Goal: Find specific page/section

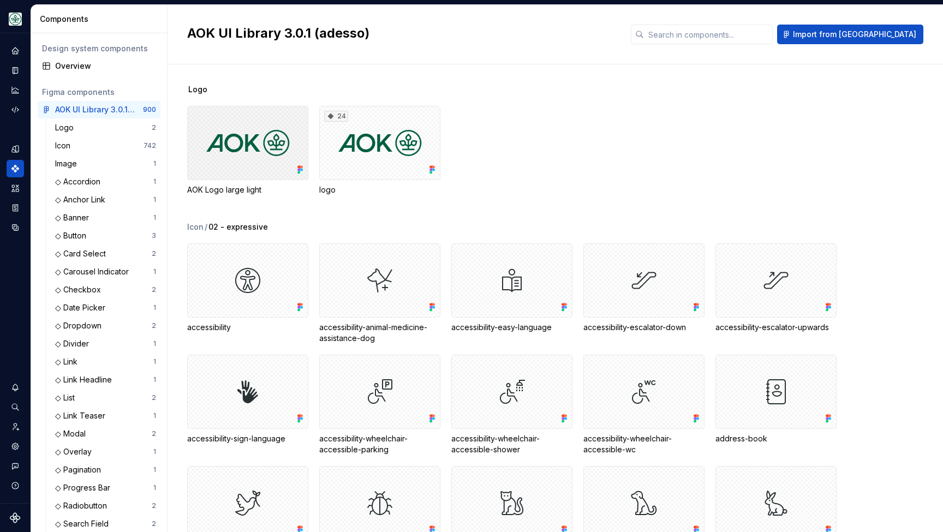
click at [221, 165] on div at bounding box center [247, 143] width 121 height 74
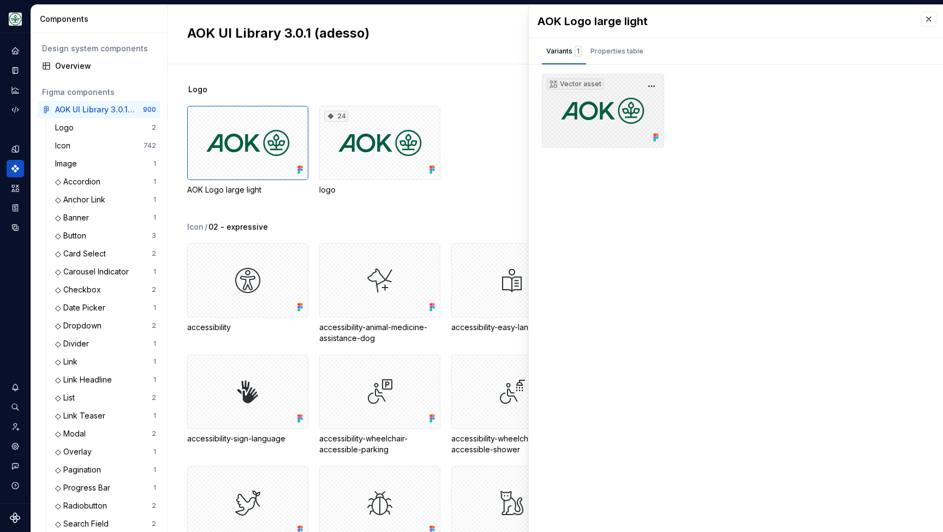
click at [566, 105] on div "Vector asset" at bounding box center [603, 111] width 122 height 74
click at [14, 187] on icon "Assets" at bounding box center [15, 187] width 8 height 7
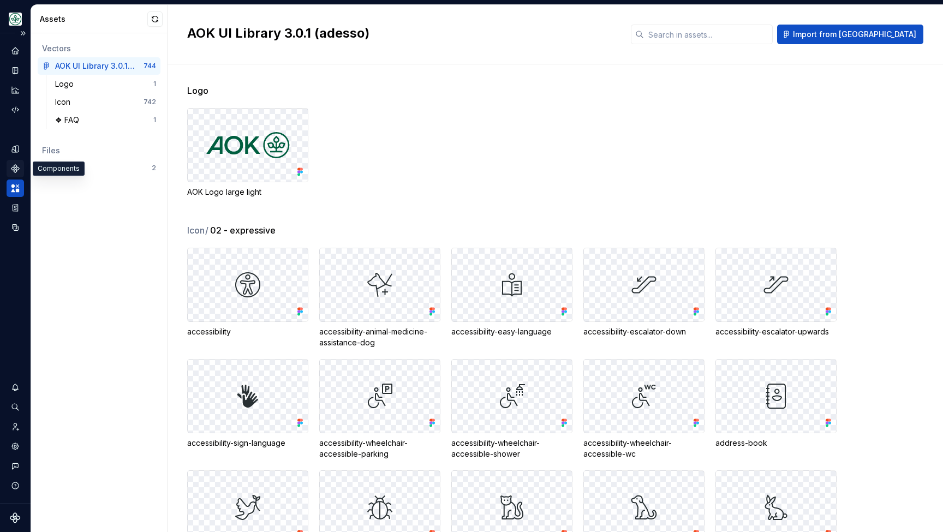
click at [13, 165] on icon "Components" at bounding box center [15, 169] width 10 height 10
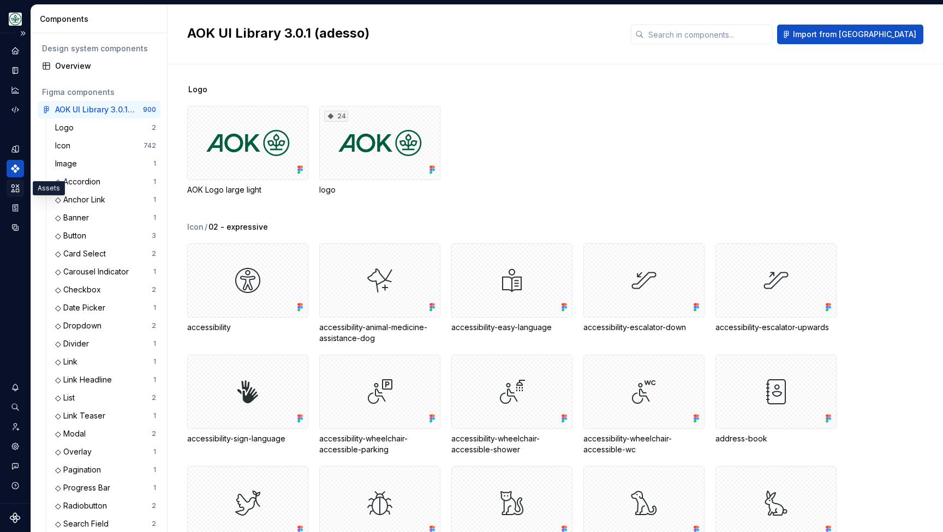
click at [17, 188] on icon "Assets" at bounding box center [15, 188] width 10 height 10
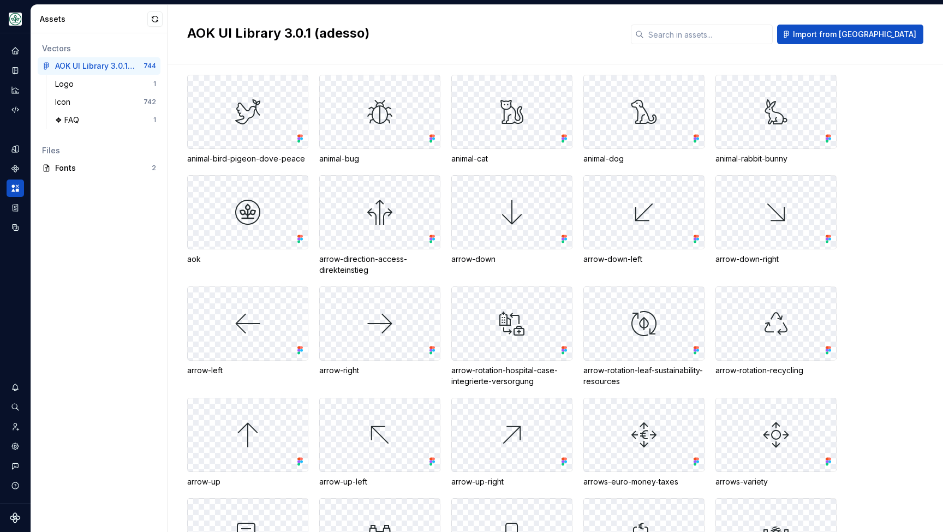
scroll to position [188, 0]
